Goal: Book appointment/travel/reservation

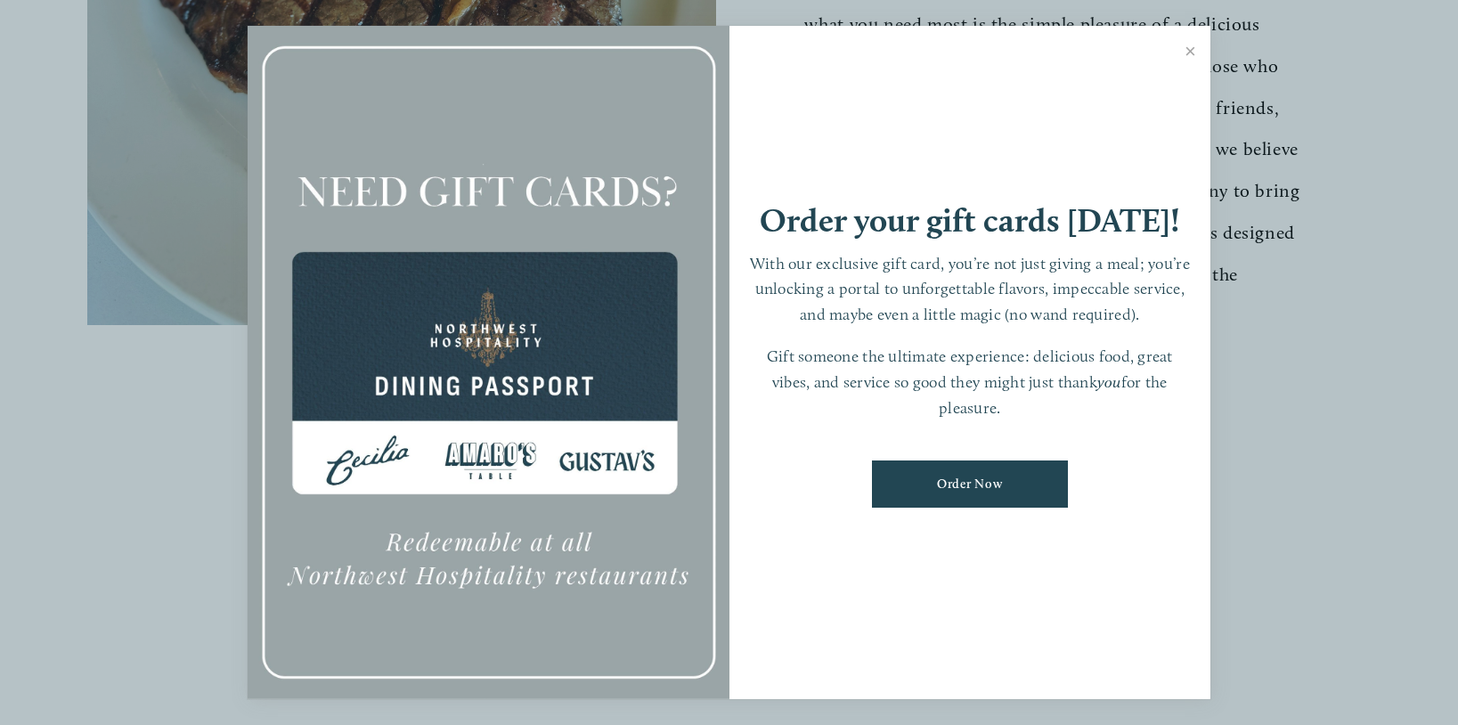
scroll to position [956, 0]
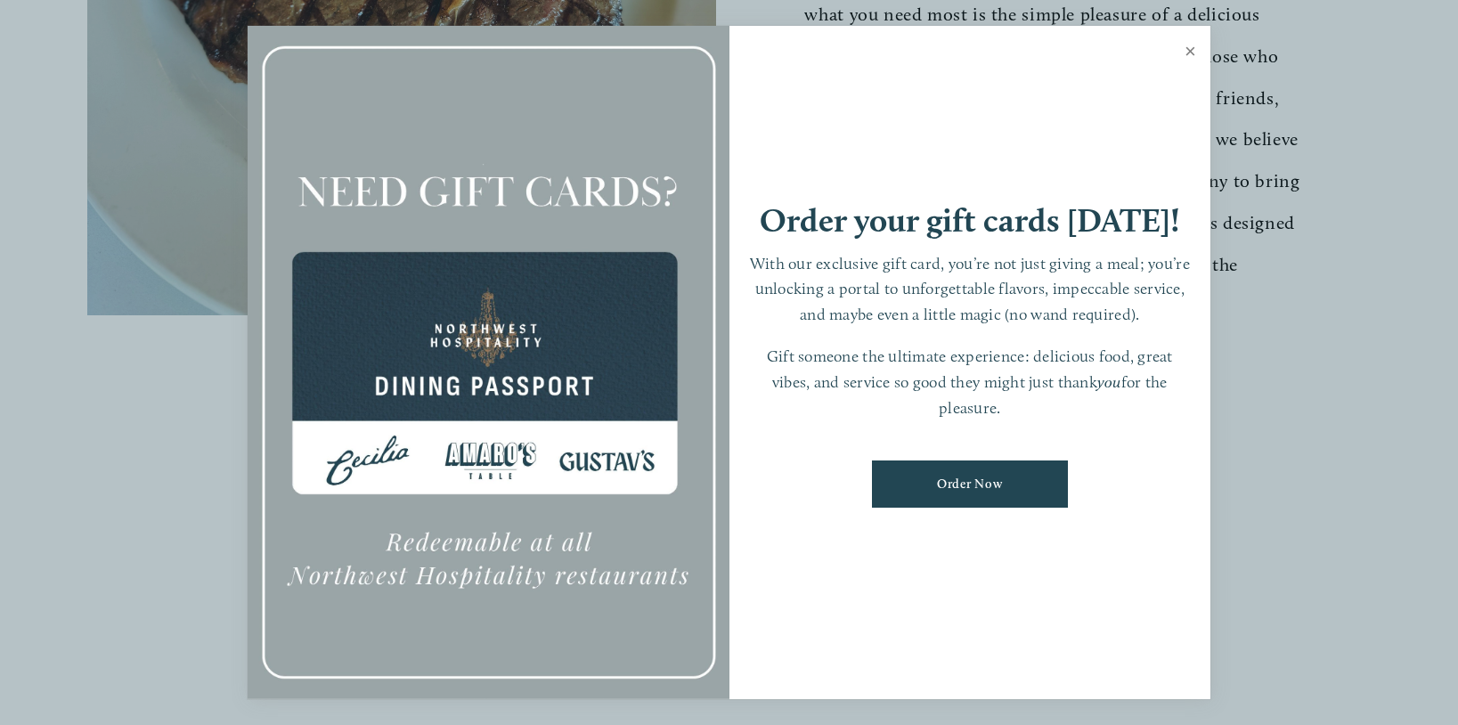
click at [1193, 51] on link "Close" at bounding box center [1190, 53] width 35 height 50
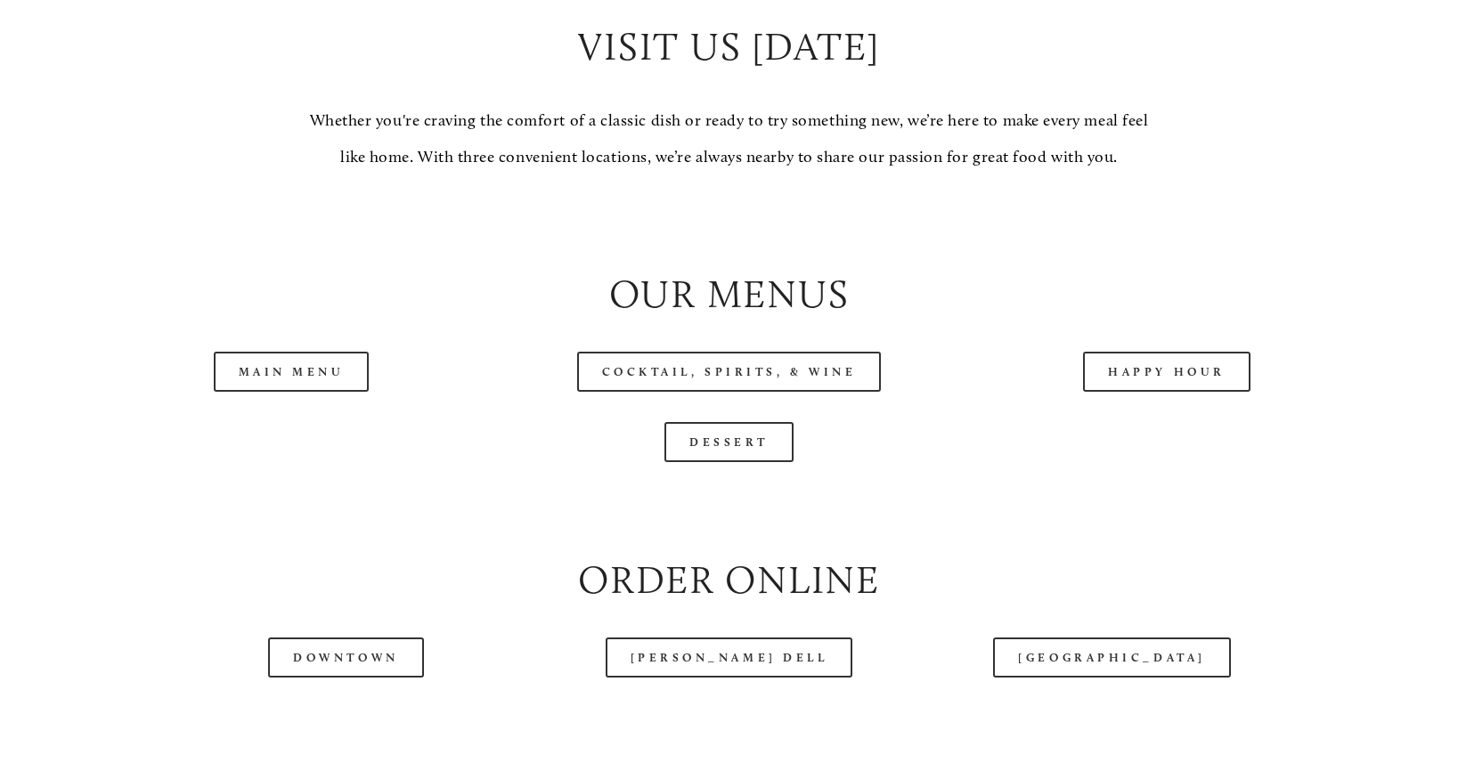
scroll to position [1821, 0]
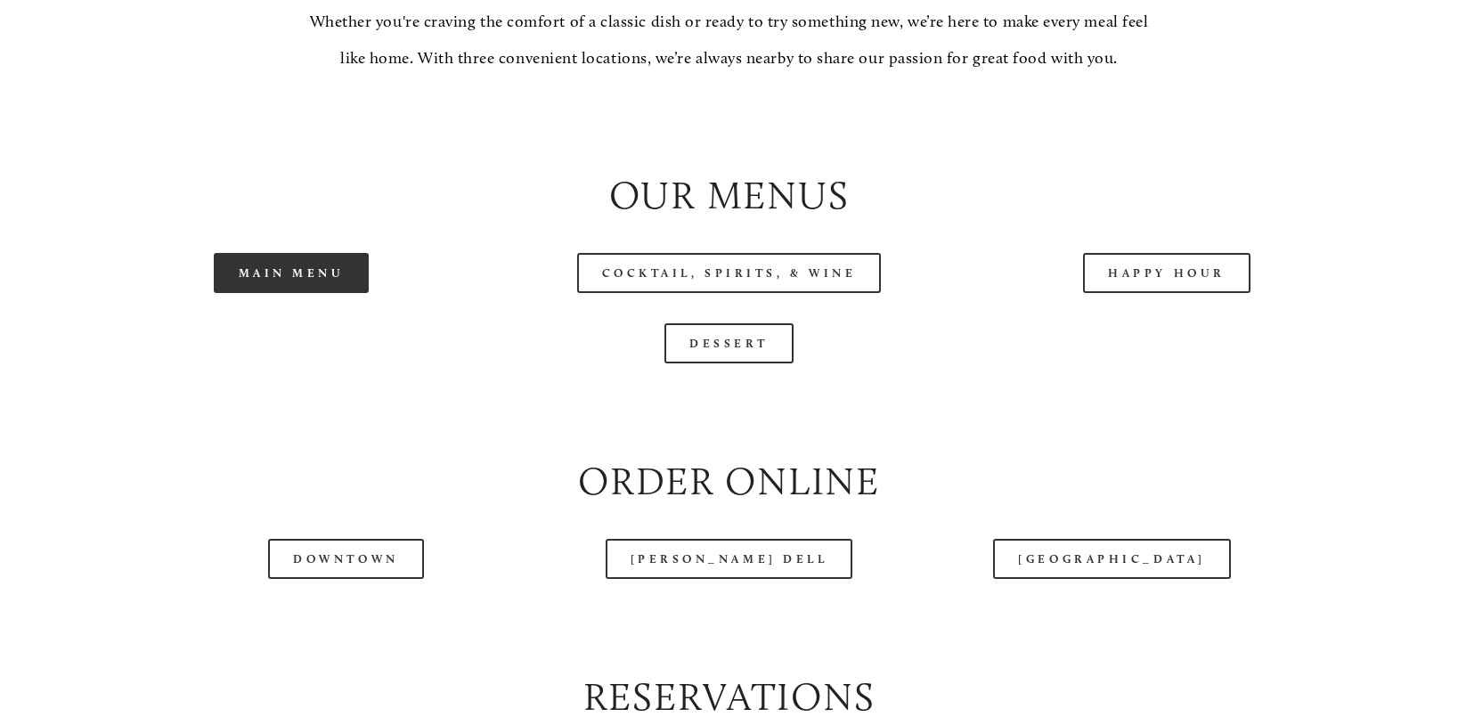
click at [338, 269] on link "Main Menu" at bounding box center [292, 273] width 156 height 40
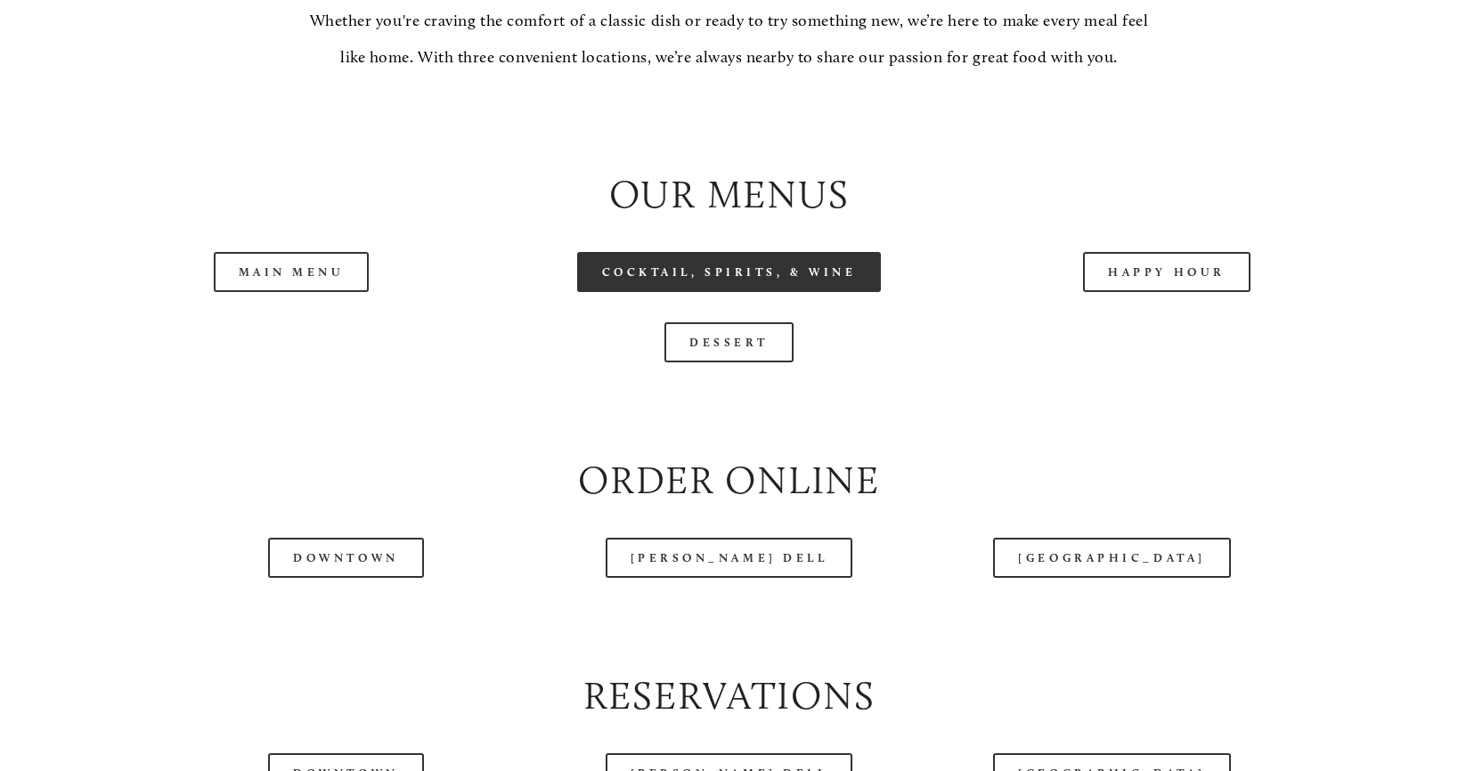
click at [819, 278] on link "Cocktail, Spirits, & Wine" at bounding box center [729, 272] width 305 height 40
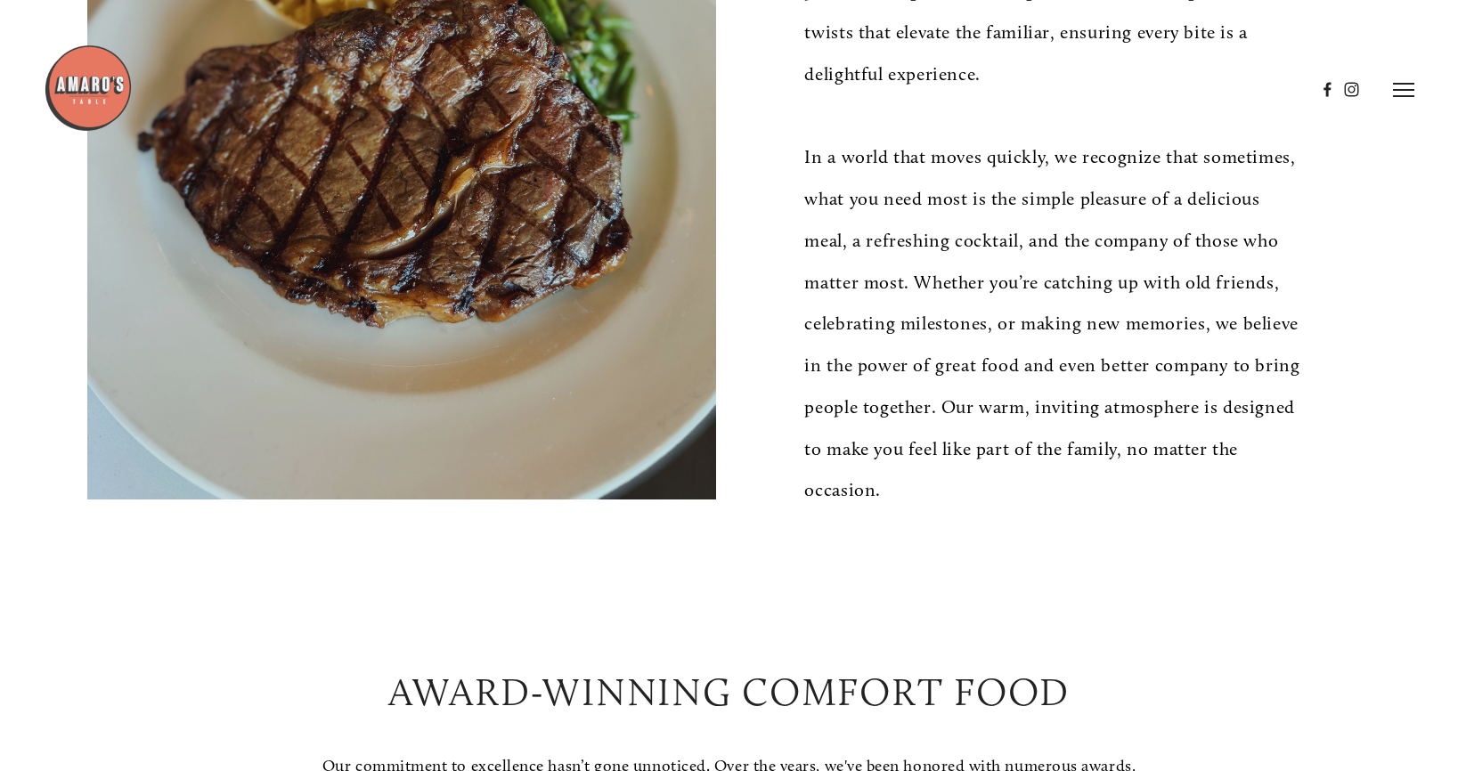
scroll to position [0, 0]
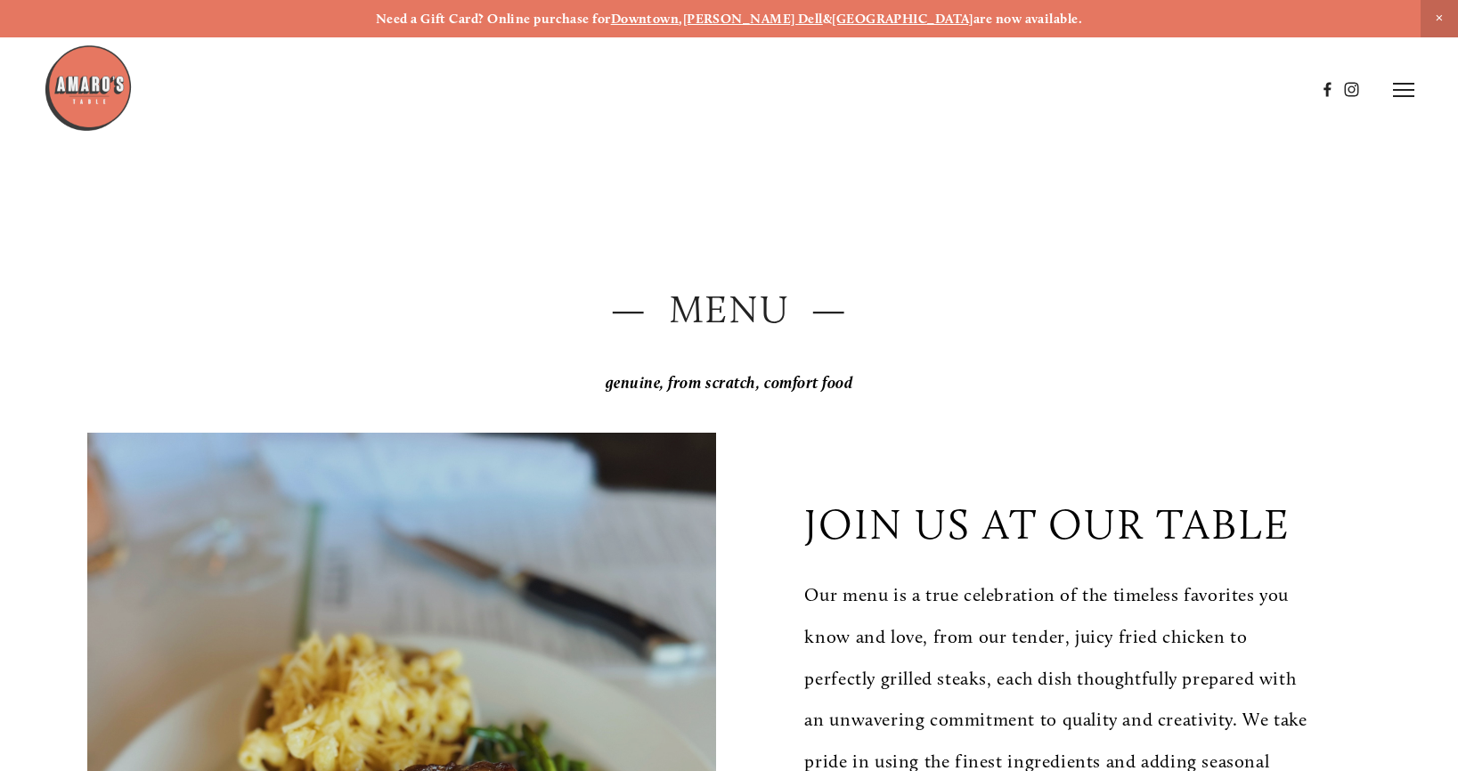
click at [1396, 86] on icon at bounding box center [1403, 90] width 21 height 16
click at [1281, 94] on span "Reserve" at bounding box center [1289, 89] width 41 height 15
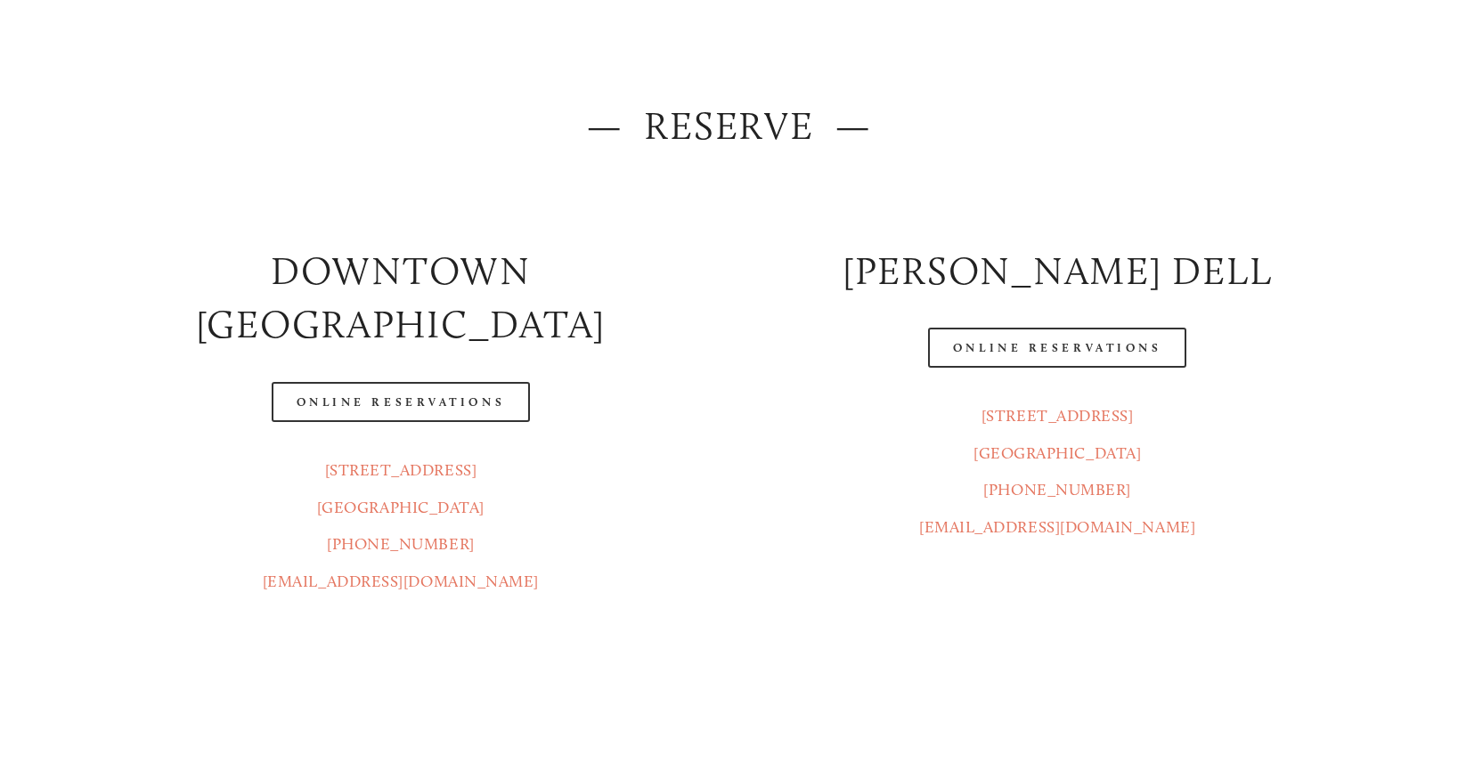
scroll to position [199, 0]
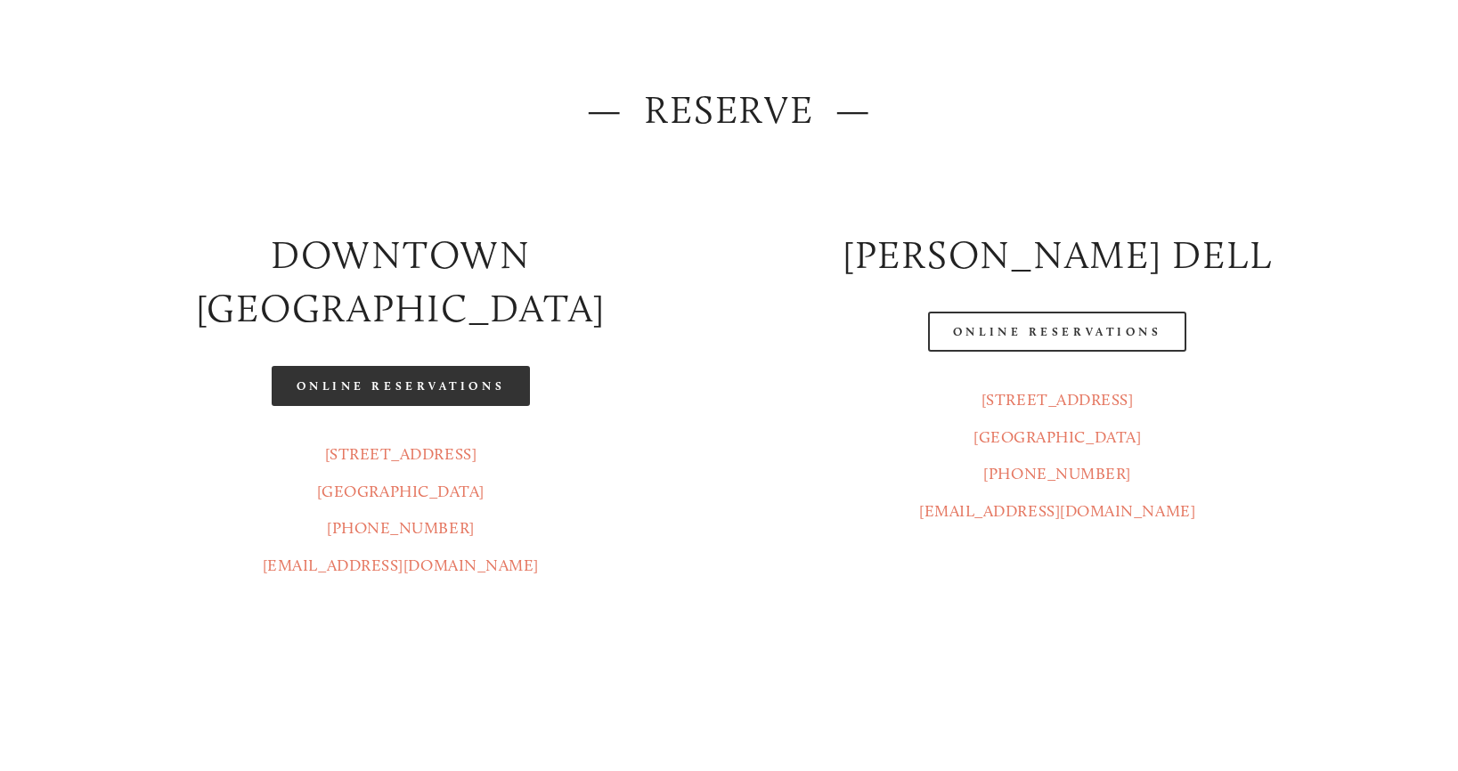
click at [484, 366] on link "Online Reservations" at bounding box center [401, 386] width 258 height 40
